Goal: Information Seeking & Learning: Understand process/instructions

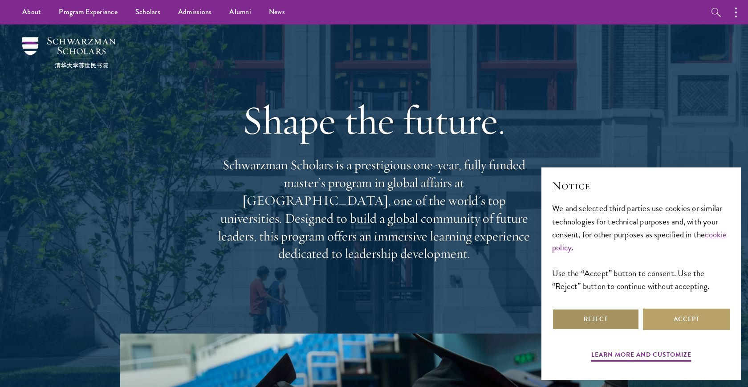
click at [592, 320] on button "Reject" at bounding box center [595, 319] width 87 height 21
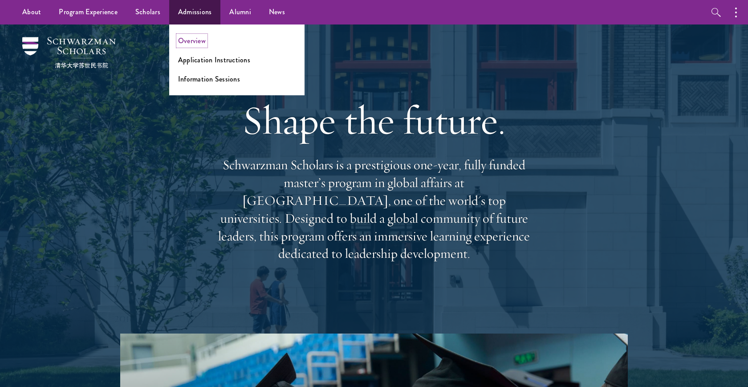
click at [192, 41] on link "Overview" at bounding box center [192, 41] width 28 height 10
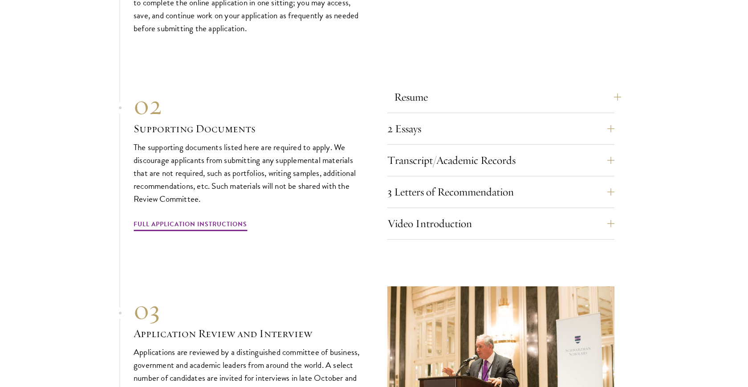
scroll to position [2772, 0]
click at [490, 149] on button "Transcript/Academic Records" at bounding box center [507, 159] width 227 height 21
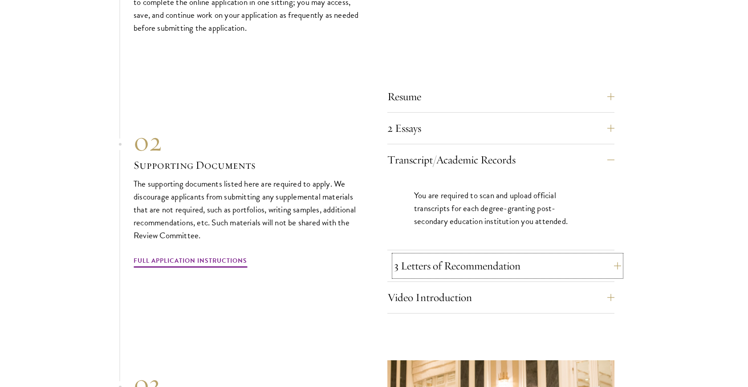
click at [511, 255] on button "3 Letters of Recommendation" at bounding box center [507, 265] width 227 height 21
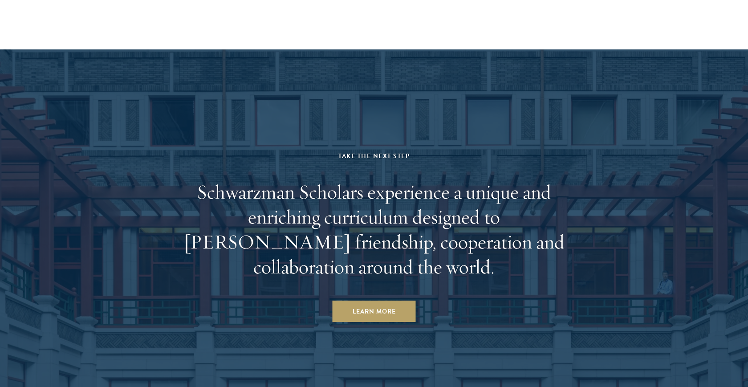
scroll to position [4478, 0]
